Goal: Find specific page/section: Find specific page/section

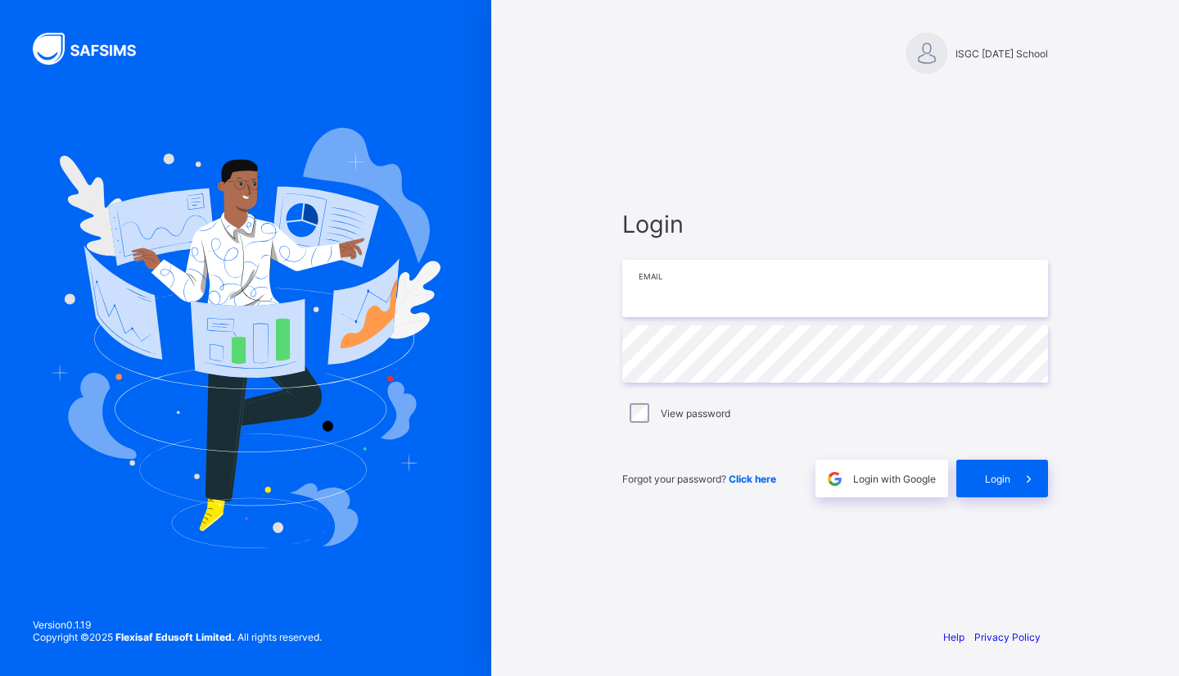
type input "**********"
click at [1011, 477] on span at bounding box center [1030, 478] width 38 height 38
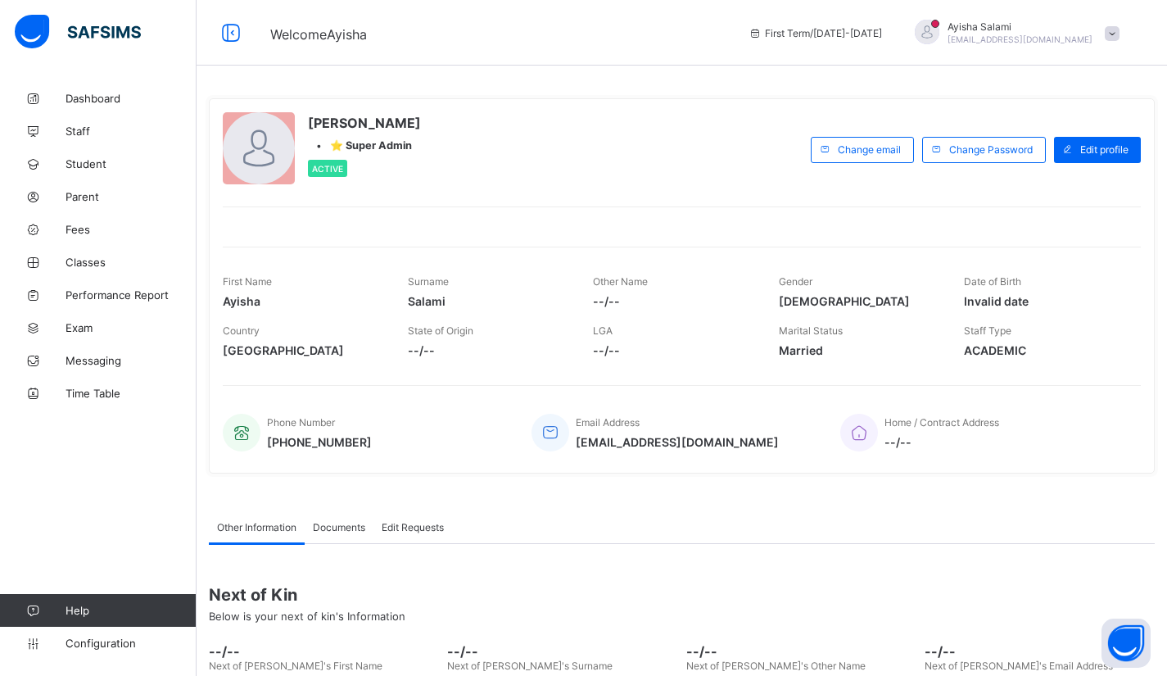
click at [101, 198] on span "Parent" at bounding box center [131, 196] width 131 height 13
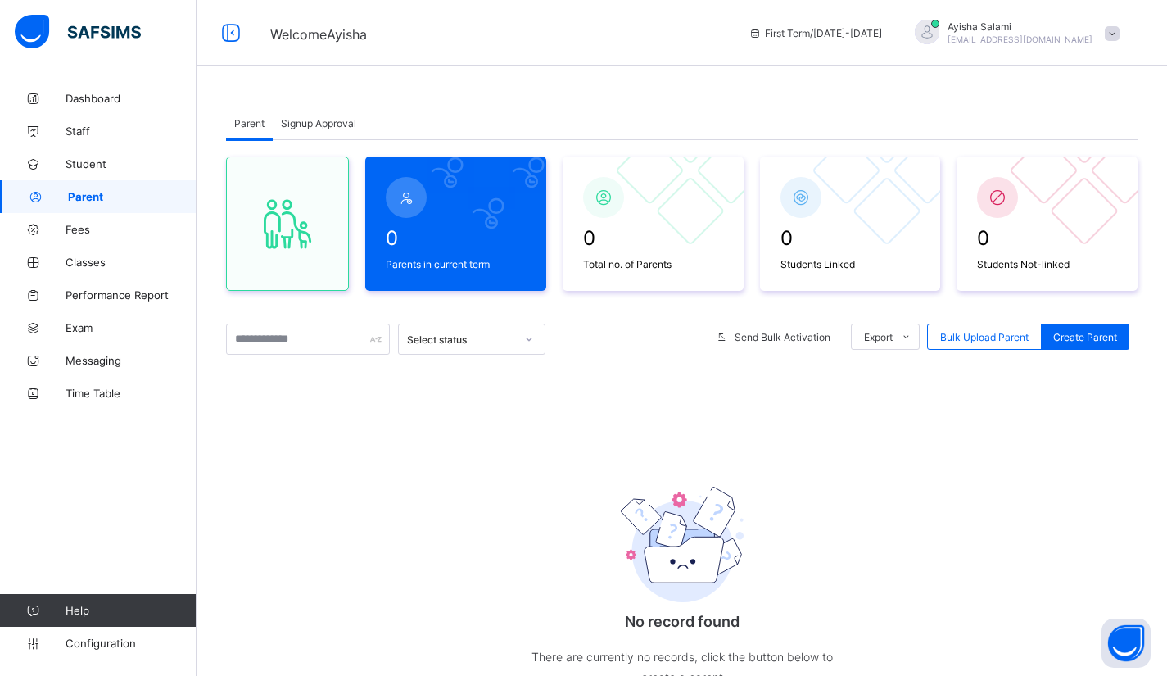
click at [111, 158] on span "Student" at bounding box center [131, 163] width 131 height 13
